Goal: Task Accomplishment & Management: Manage account settings

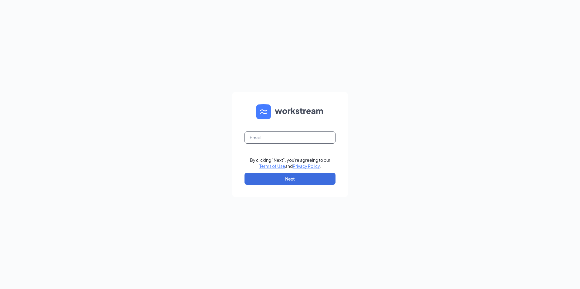
click at [250, 137] on input "text" at bounding box center [290, 138] width 91 height 12
drag, startPoint x: 268, startPoint y: 260, endPoint x: 268, endPoint y: 264, distance: 3.6
click at [268, 262] on div "LJS70133@ljsilvers.c By clicking "Next", you're agreeing to our Terms of Use an…" at bounding box center [290, 144] width 580 height 289
click at [293, 137] on input "LJS70133@ljsilvers.c" at bounding box center [290, 138] width 91 height 12
type input "[EMAIL_ADDRESS][DOMAIN_NAME]"
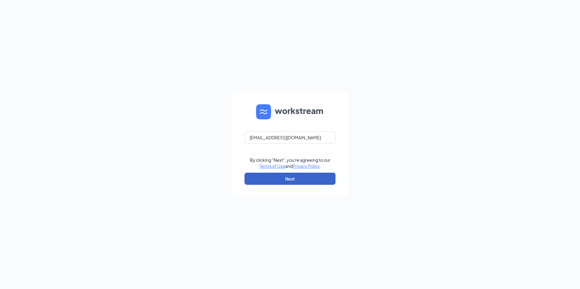
click at [293, 181] on button "Next" at bounding box center [290, 179] width 91 height 12
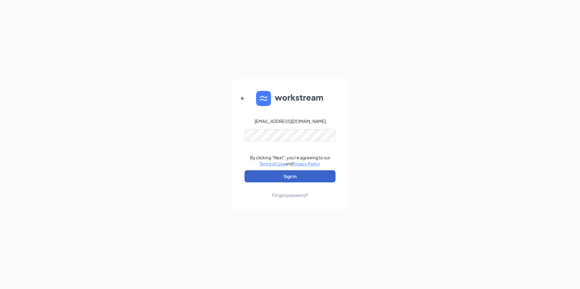
click at [293, 174] on button "Sign In" at bounding box center [290, 177] width 91 height 12
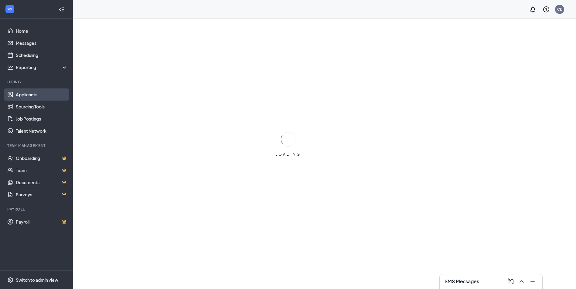
click at [27, 95] on link "Applicants" at bounding box center [42, 95] width 52 height 12
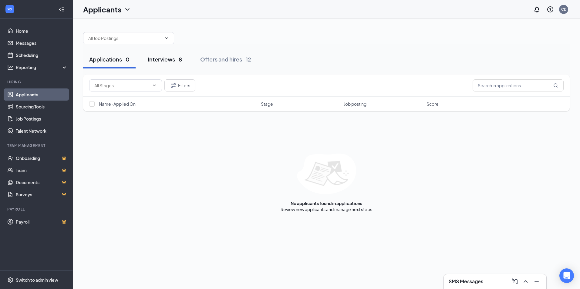
click at [161, 59] on div "Interviews · 8" at bounding box center [165, 60] width 34 height 8
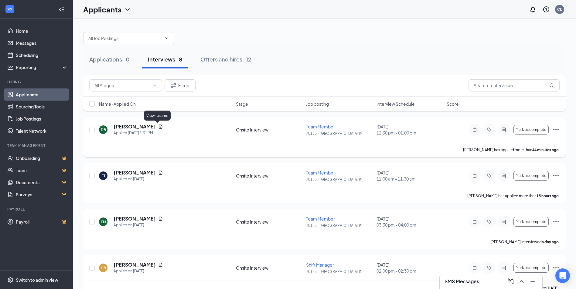
click at [159, 126] on icon "Document" at bounding box center [160, 126] width 5 height 5
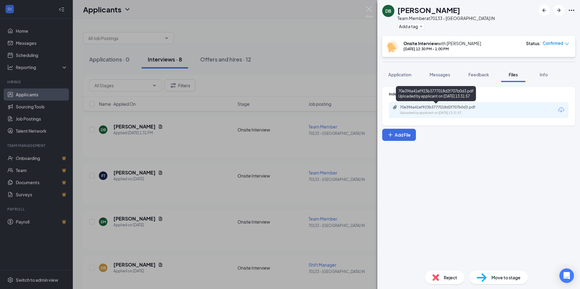
click at [457, 109] on div "70e396a41ef923b3777018d2f707b0d3.pdf" at bounding box center [442, 107] width 85 height 5
click at [371, 12] on img at bounding box center [369, 12] width 8 height 12
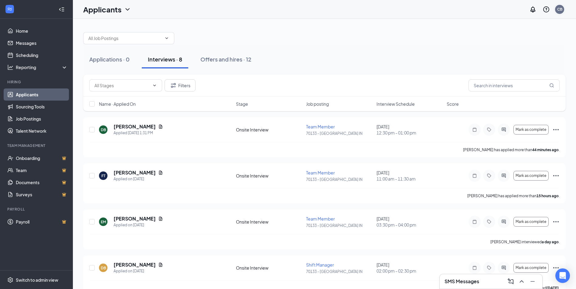
click at [557, 10] on div "CB" at bounding box center [559, 9] width 5 height 5
click at [509, 96] on li "Log out" at bounding box center [528, 93] width 73 height 12
